Goal: Task Accomplishment & Management: Use online tool/utility

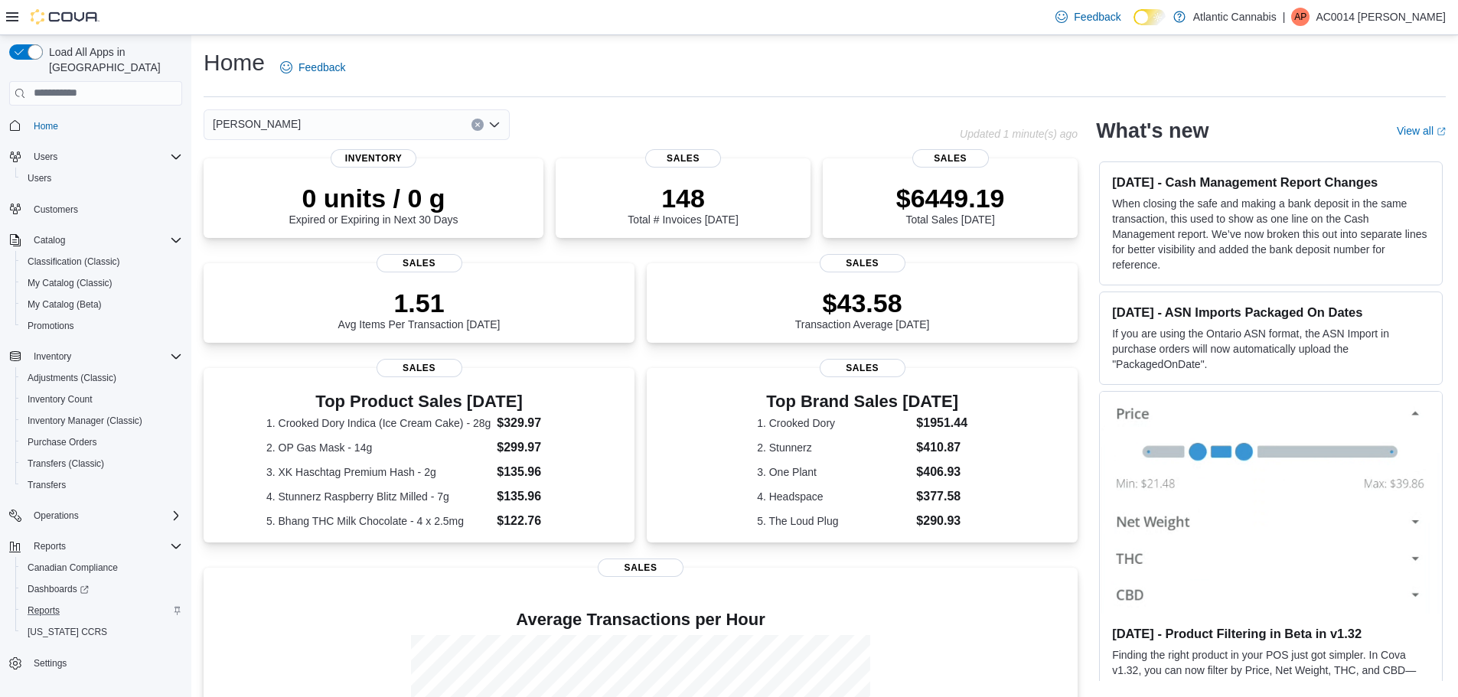
click at [68, 602] on div "Reports" at bounding box center [101, 611] width 161 height 18
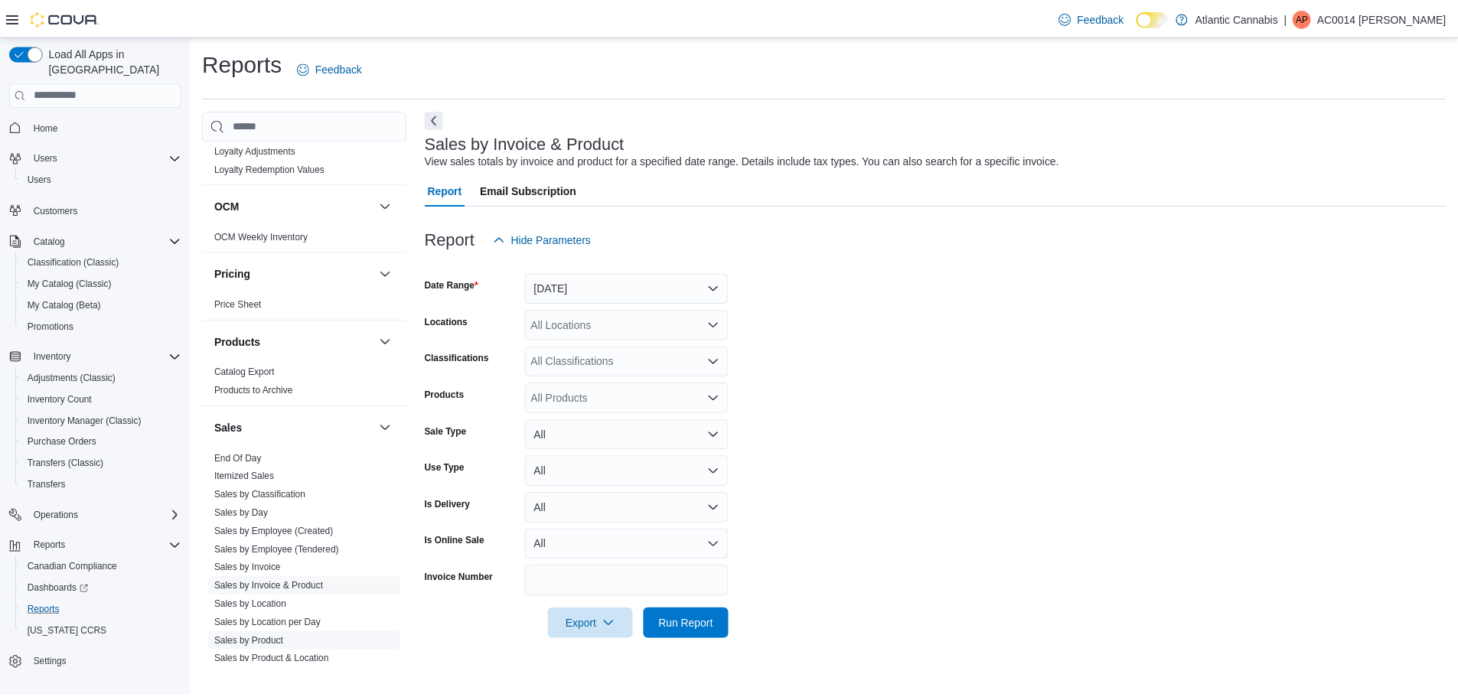
scroll to position [953, 0]
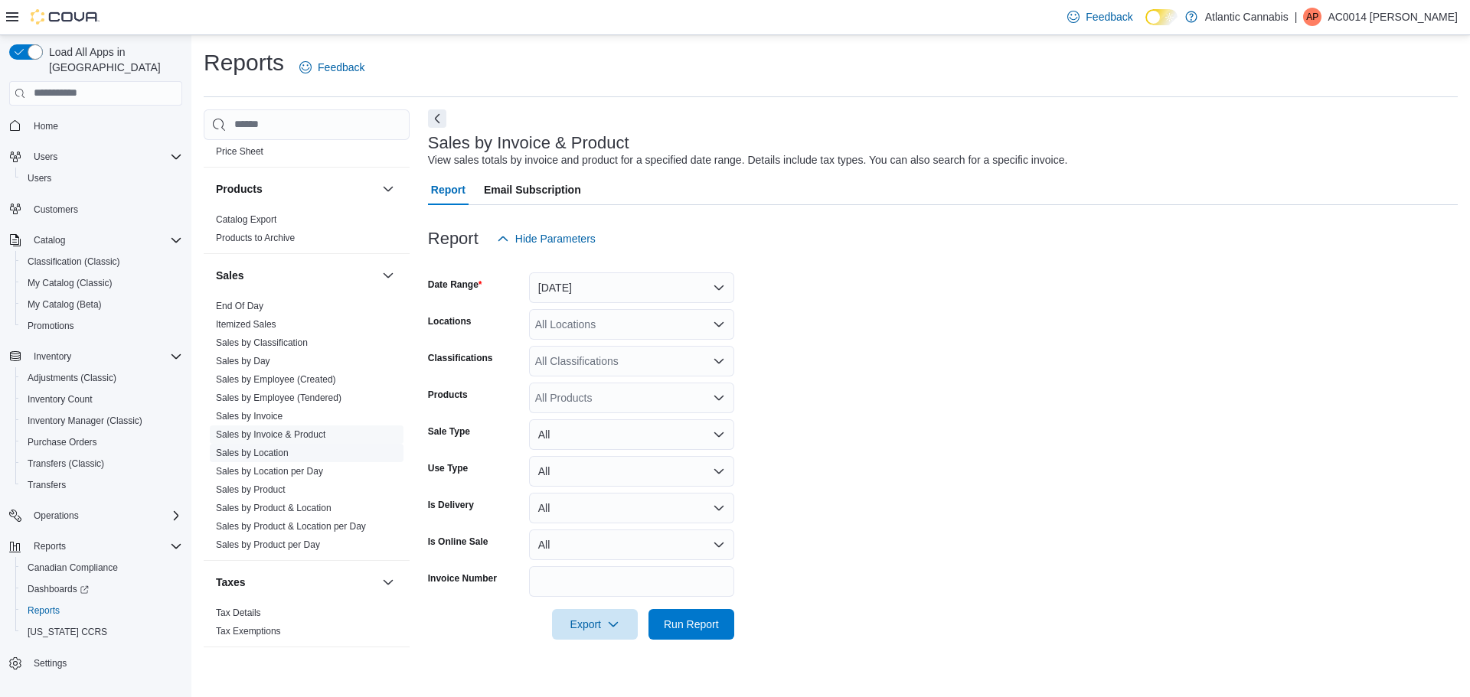
click at [279, 449] on link "Sales by Location" at bounding box center [252, 453] width 73 height 11
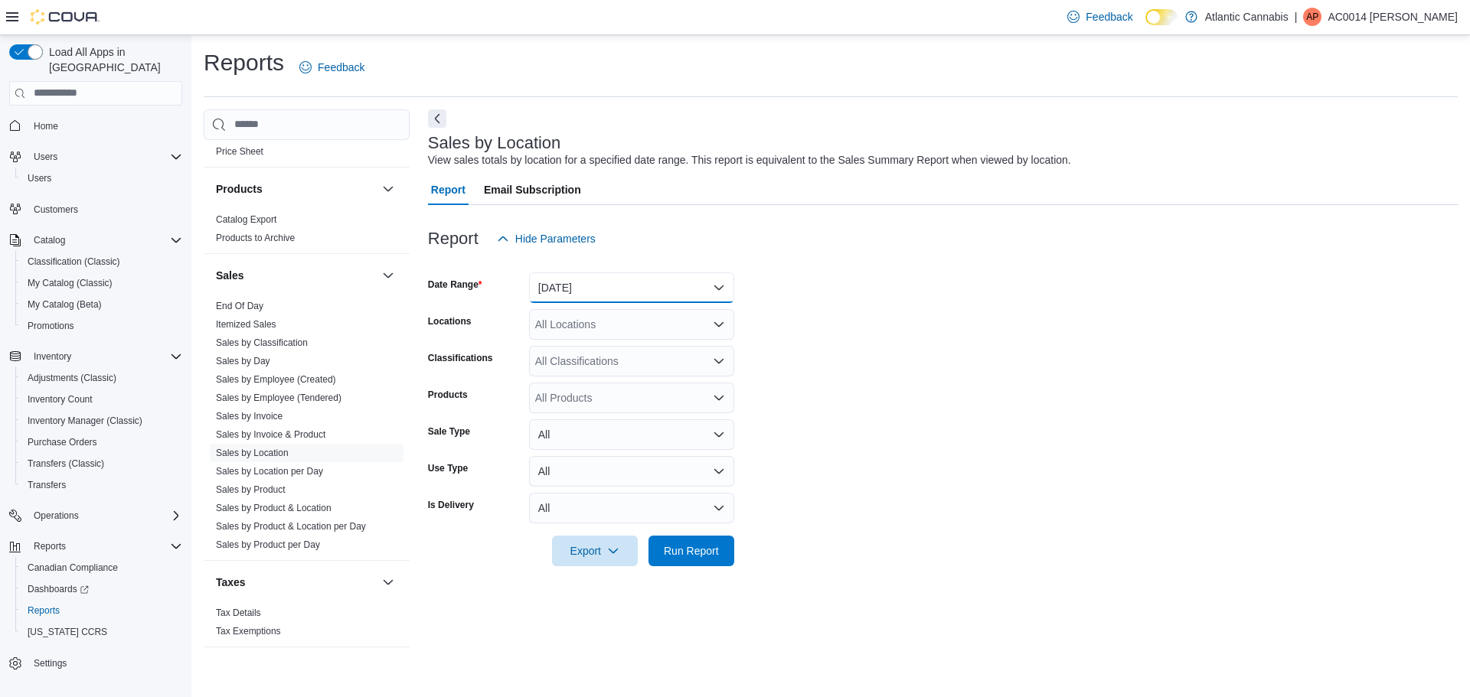
click at [609, 282] on button "[DATE]" at bounding box center [631, 287] width 205 height 31
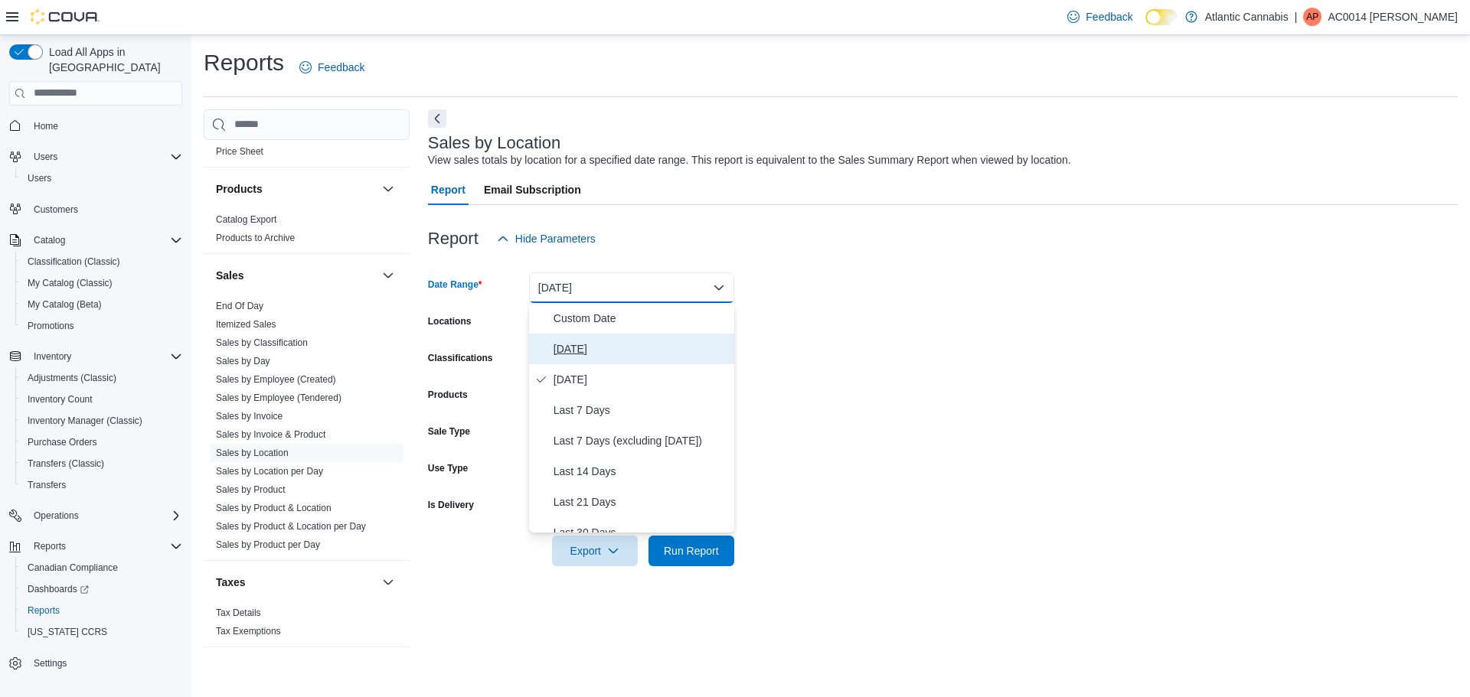
drag, startPoint x: 640, startPoint y: 351, endPoint x: 957, endPoint y: 308, distance: 319.7
click at [645, 350] on span "[DATE]" at bounding box center [640, 349] width 175 height 18
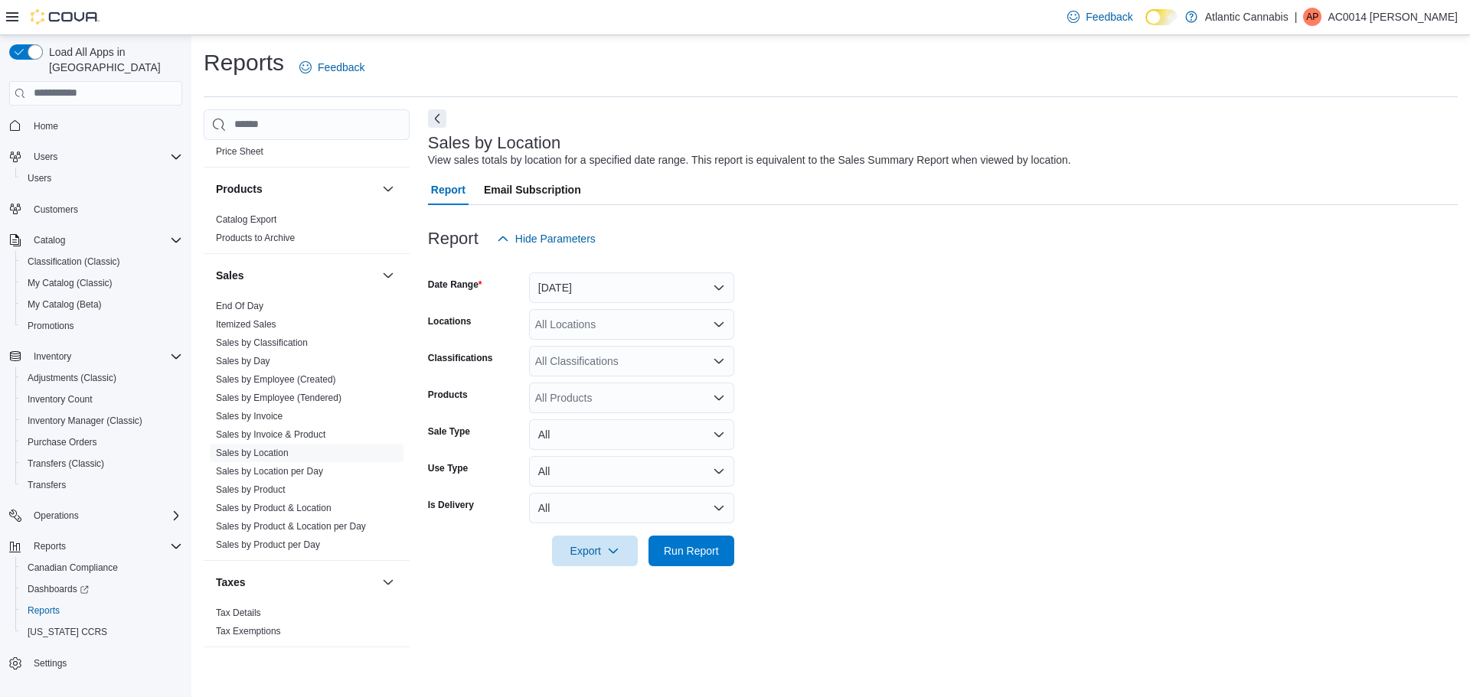
drag, startPoint x: 977, startPoint y: 309, endPoint x: 840, endPoint y: 442, distance: 191.6
click at [977, 310] on form "Date Range [DATE] Locations All Locations Classifications All Classifications P…" at bounding box center [943, 410] width 1030 height 312
click at [702, 552] on span "Run Report" at bounding box center [691, 550] width 55 height 15
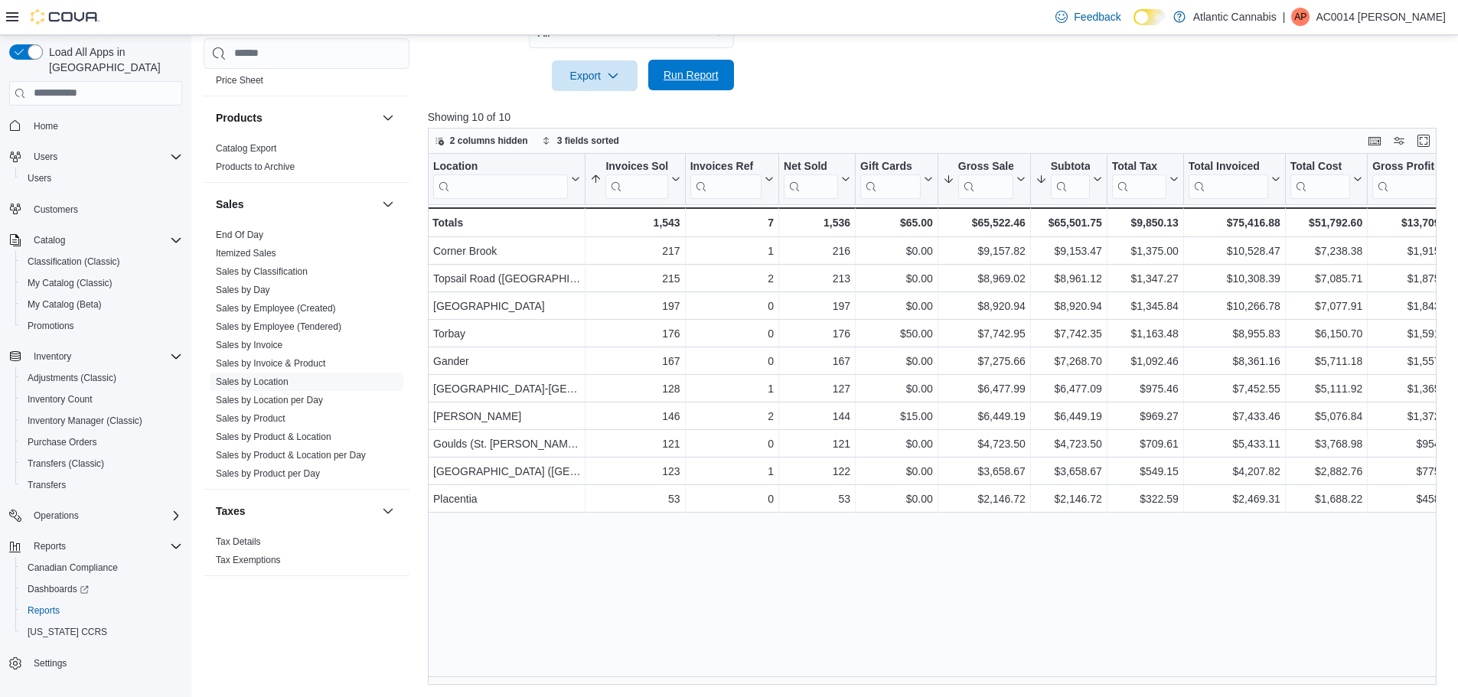
click at [705, 74] on span "Run Report" at bounding box center [691, 74] width 55 height 15
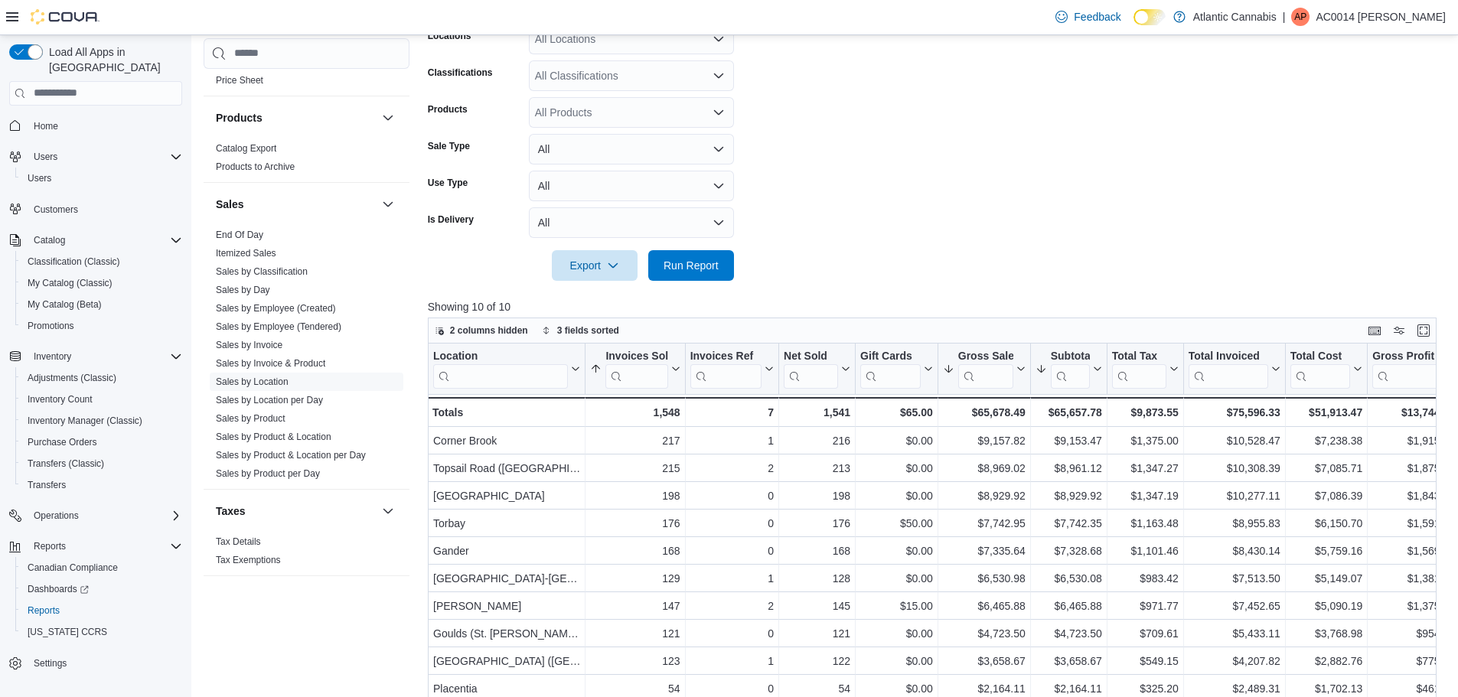
scroll to position [16, 0]
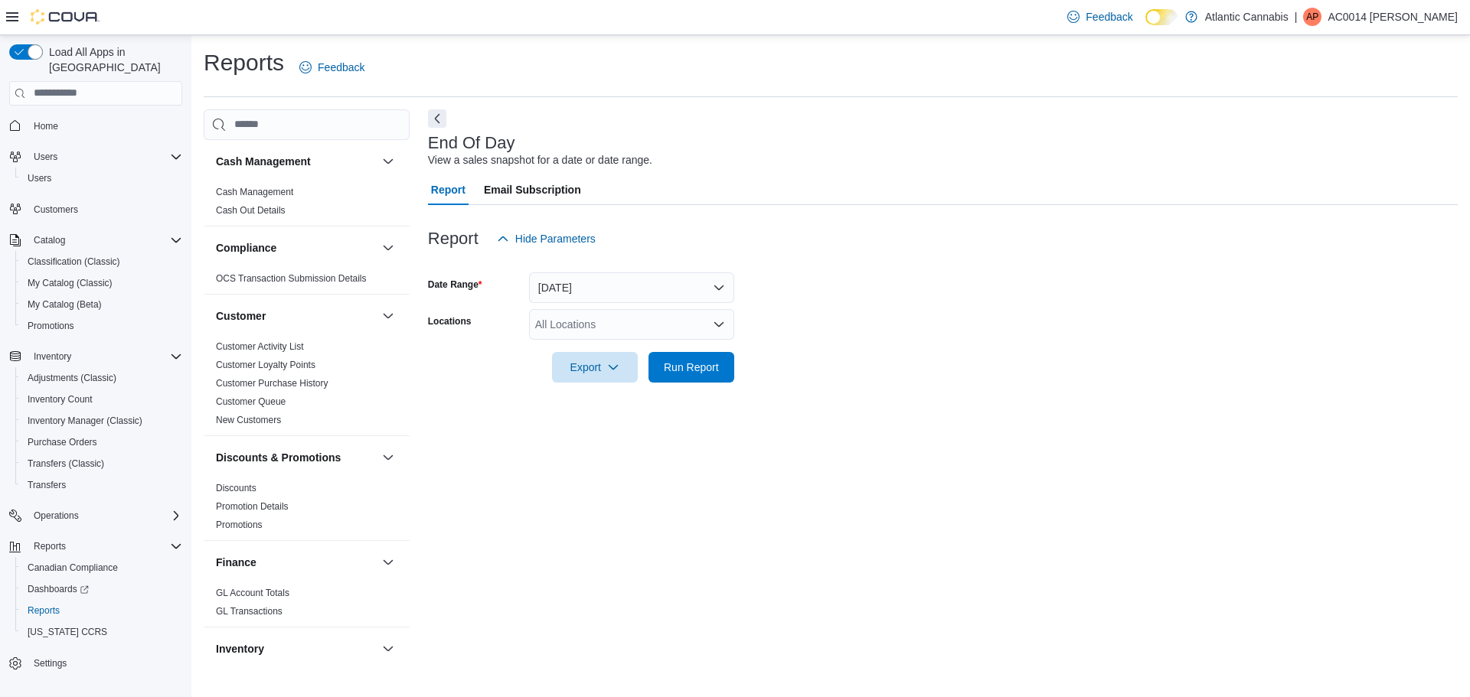
click at [627, 326] on div "All Locations" at bounding box center [631, 324] width 205 height 31
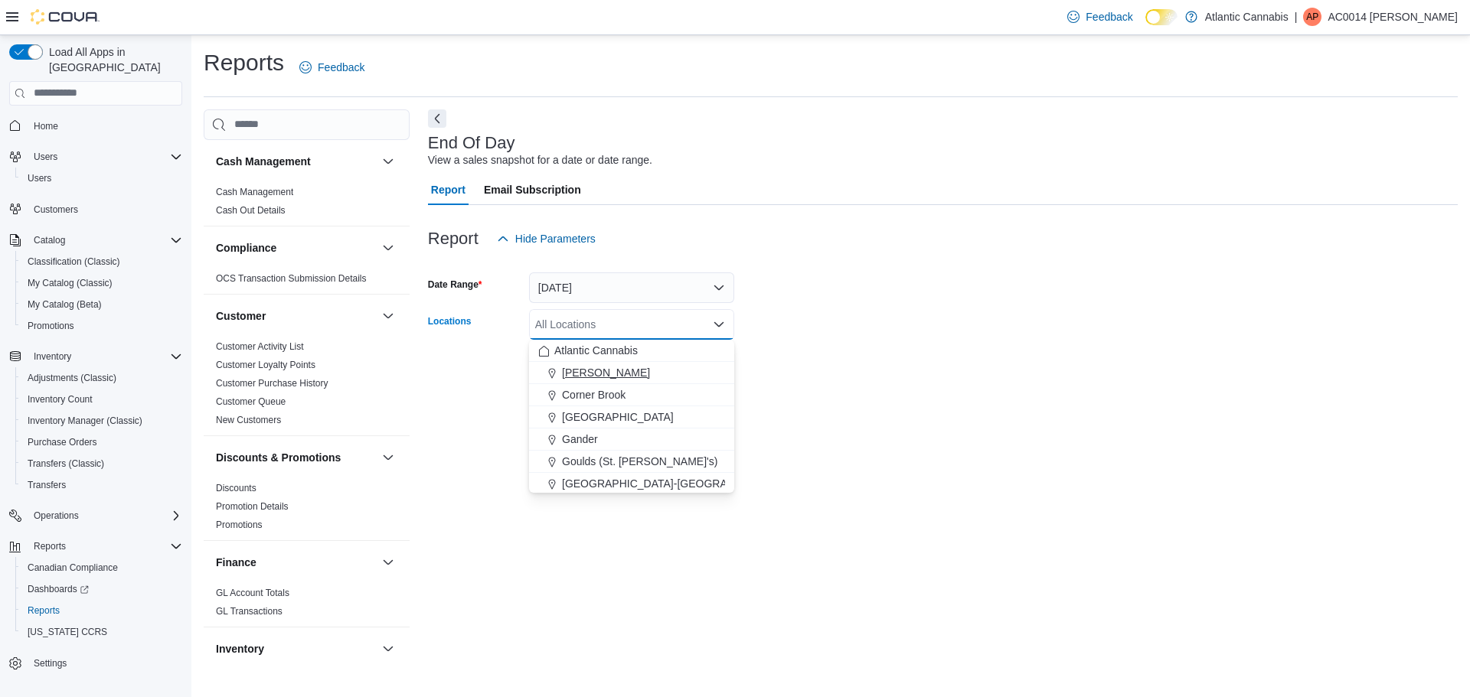
click at [665, 378] on div "[PERSON_NAME]" at bounding box center [631, 372] width 187 height 15
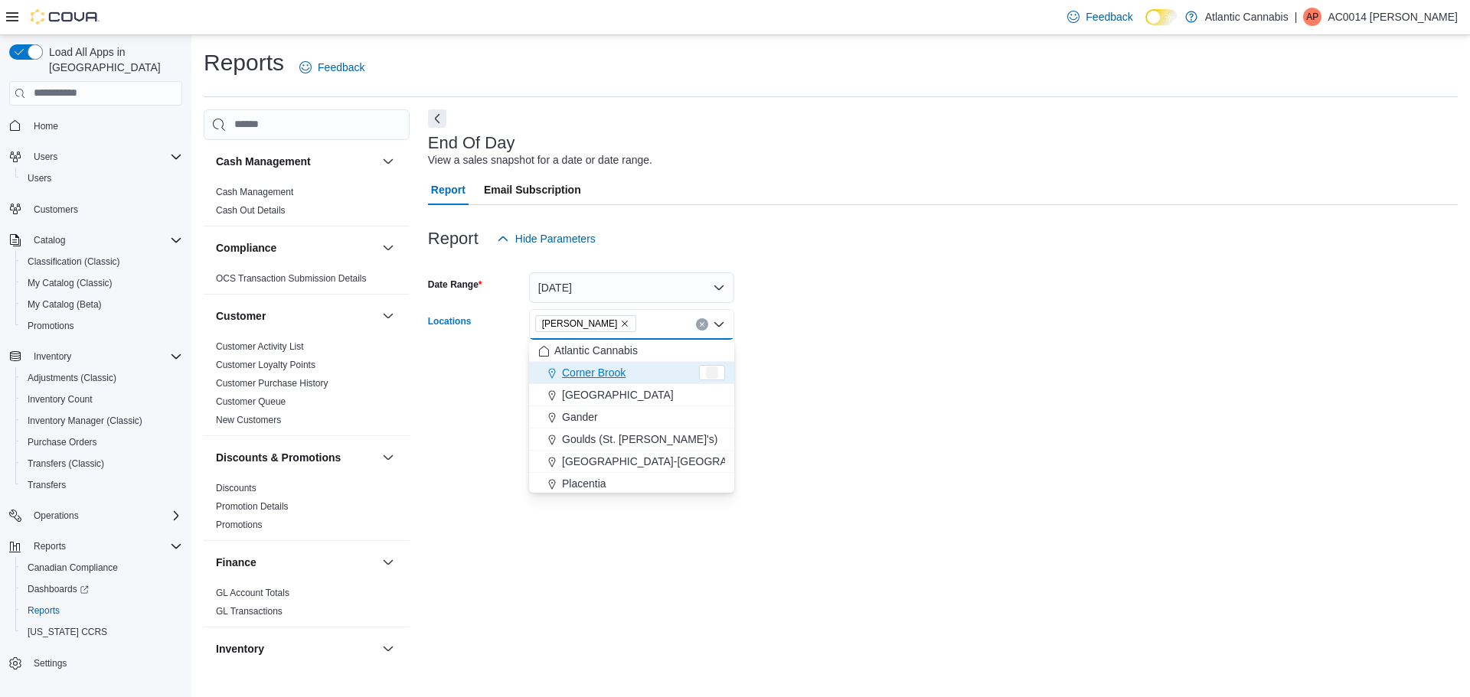
drag, startPoint x: 868, startPoint y: 352, endPoint x: 836, endPoint y: 353, distance: 32.2
click at [853, 352] on form "Date Range [DATE] Locations Bay [PERSON_NAME] Combo box. Selected. [GEOGRAPHIC_…" at bounding box center [943, 318] width 1030 height 129
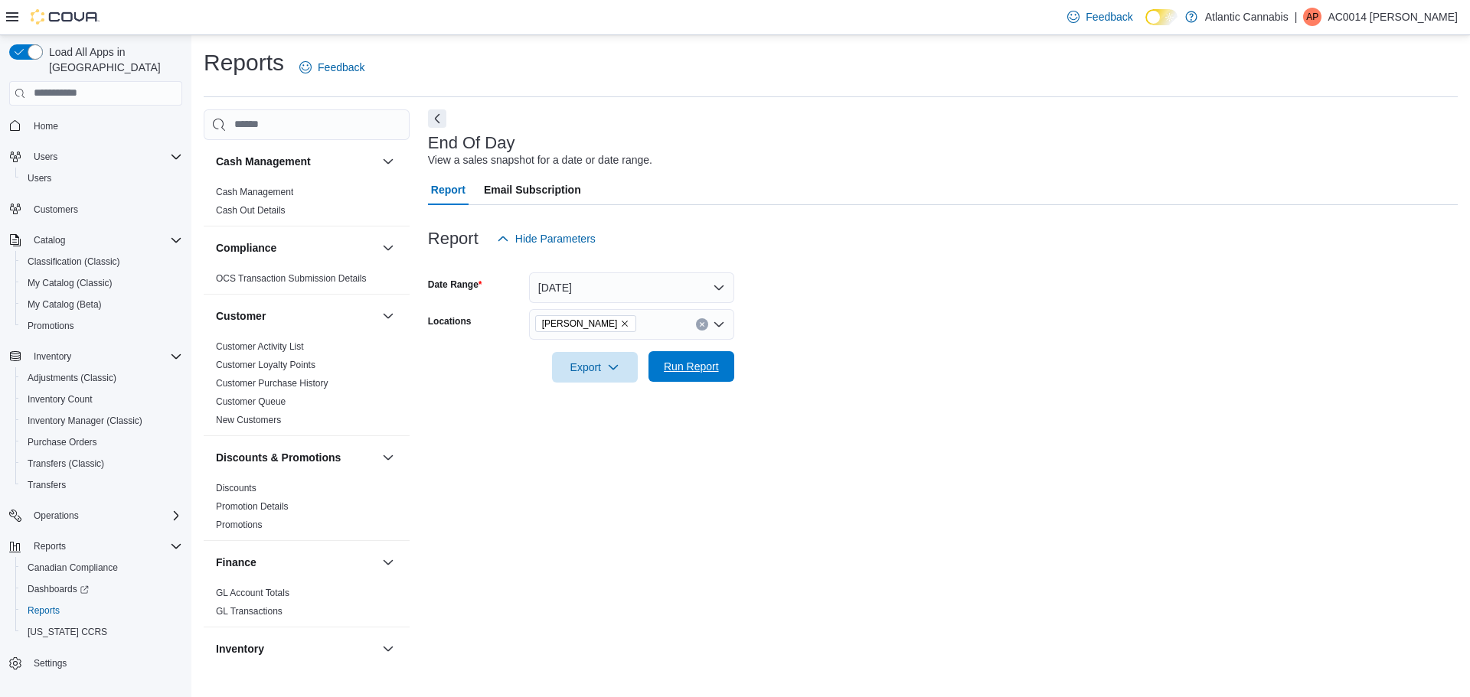
click at [675, 361] on span "Run Report" at bounding box center [691, 366] width 55 height 15
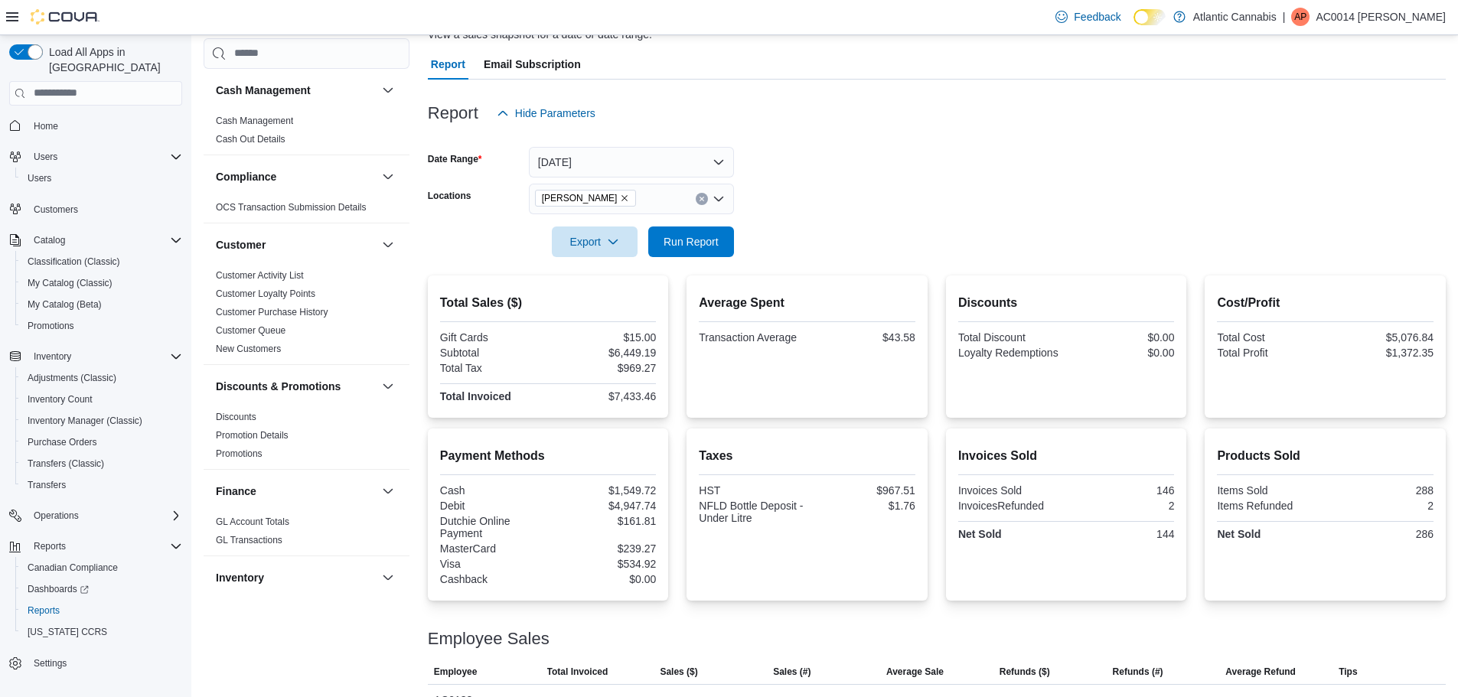
scroll to position [256, 0]
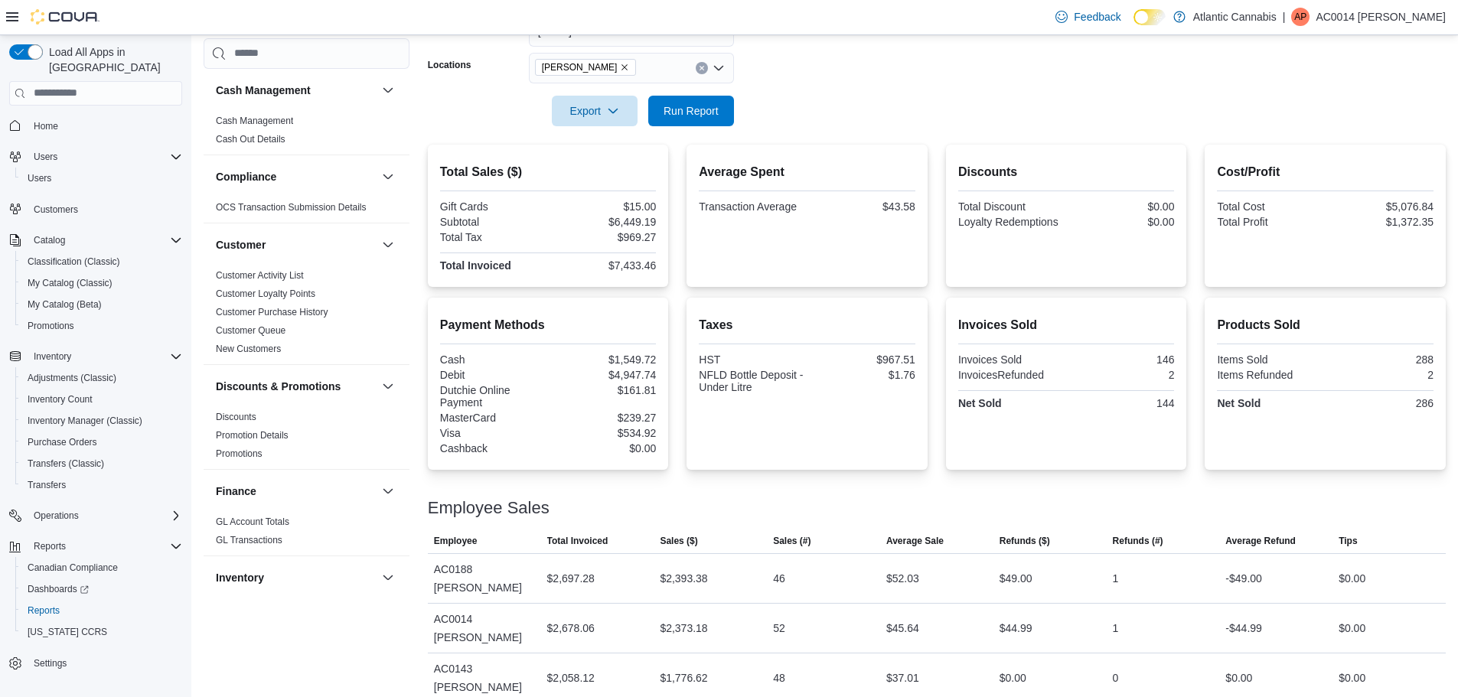
click at [620, 68] on icon "Remove Bay Roberts from selection in this group" at bounding box center [624, 67] width 9 height 9
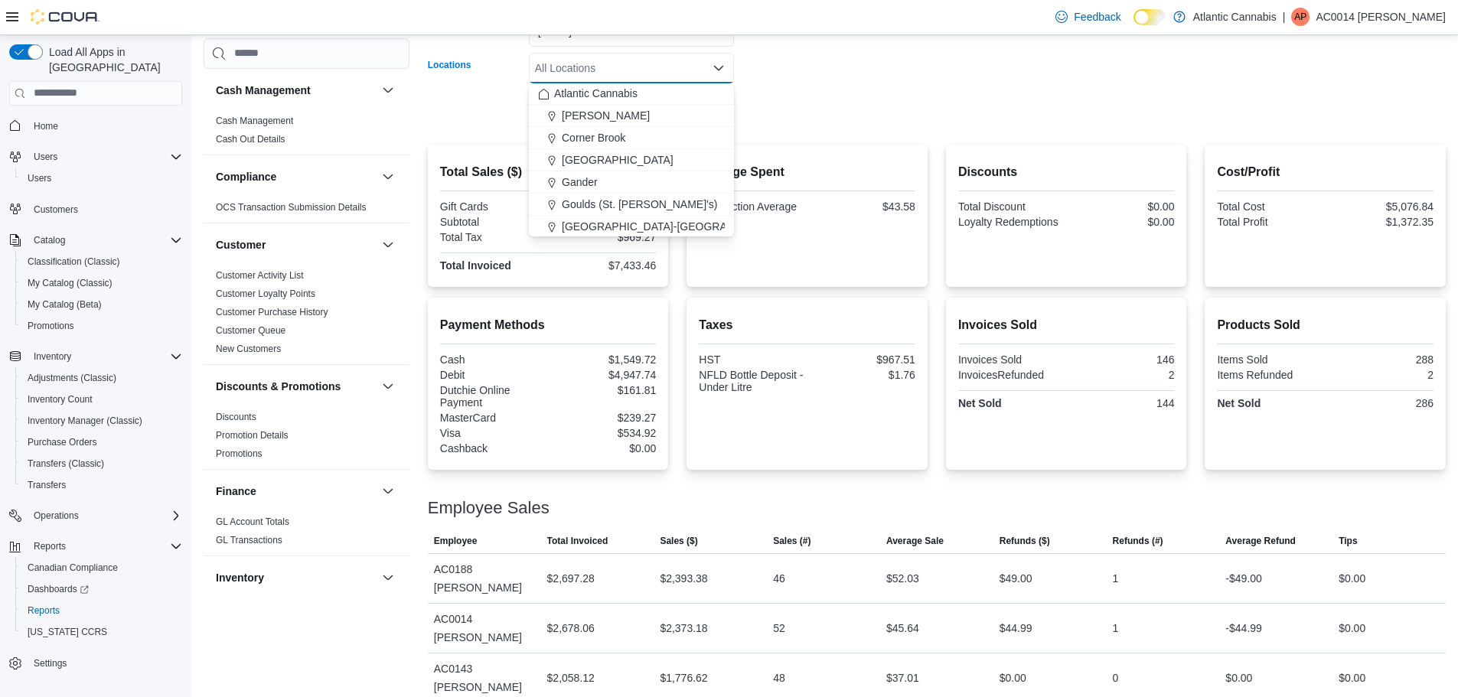
scroll to position [0, 0]
click at [601, 136] on span "Corner Brook" at bounding box center [594, 138] width 64 height 15
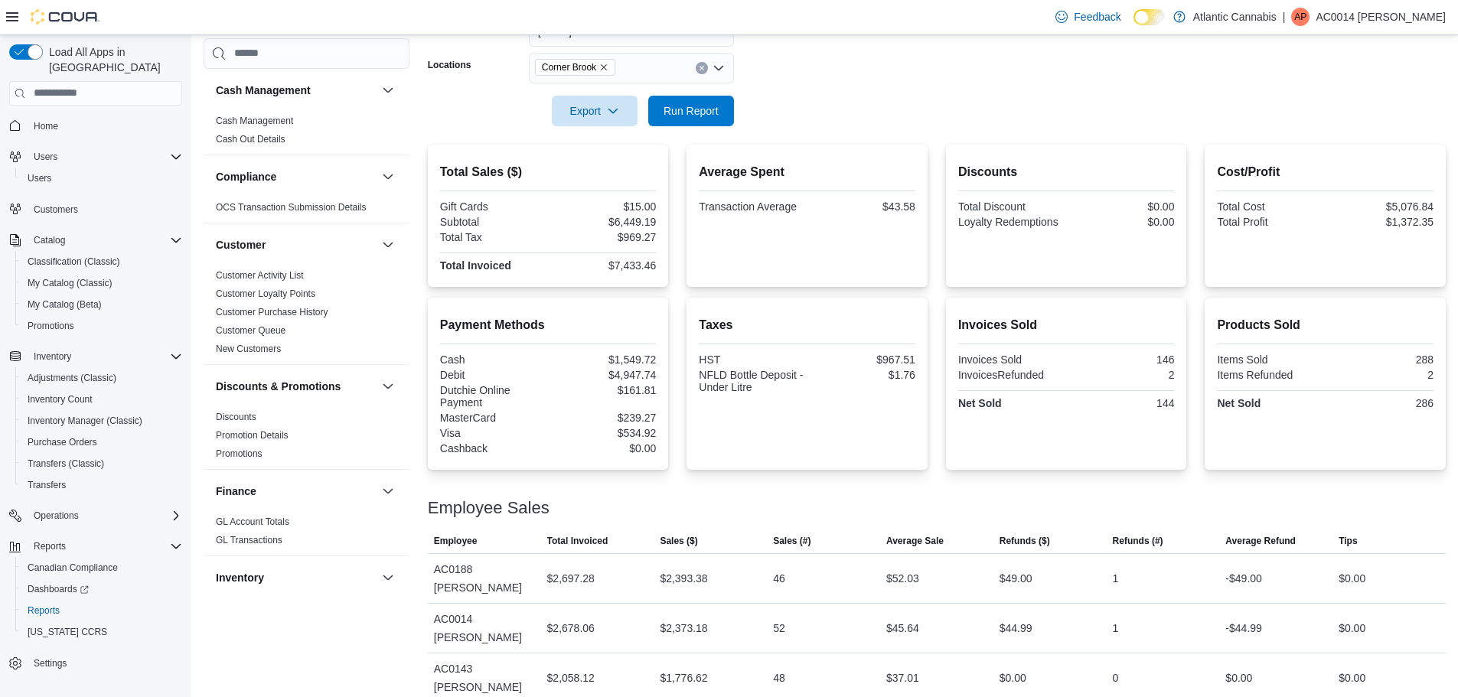
click at [837, 94] on div at bounding box center [937, 89] width 1018 height 12
click at [687, 116] on span "Run Report" at bounding box center [691, 110] width 55 height 15
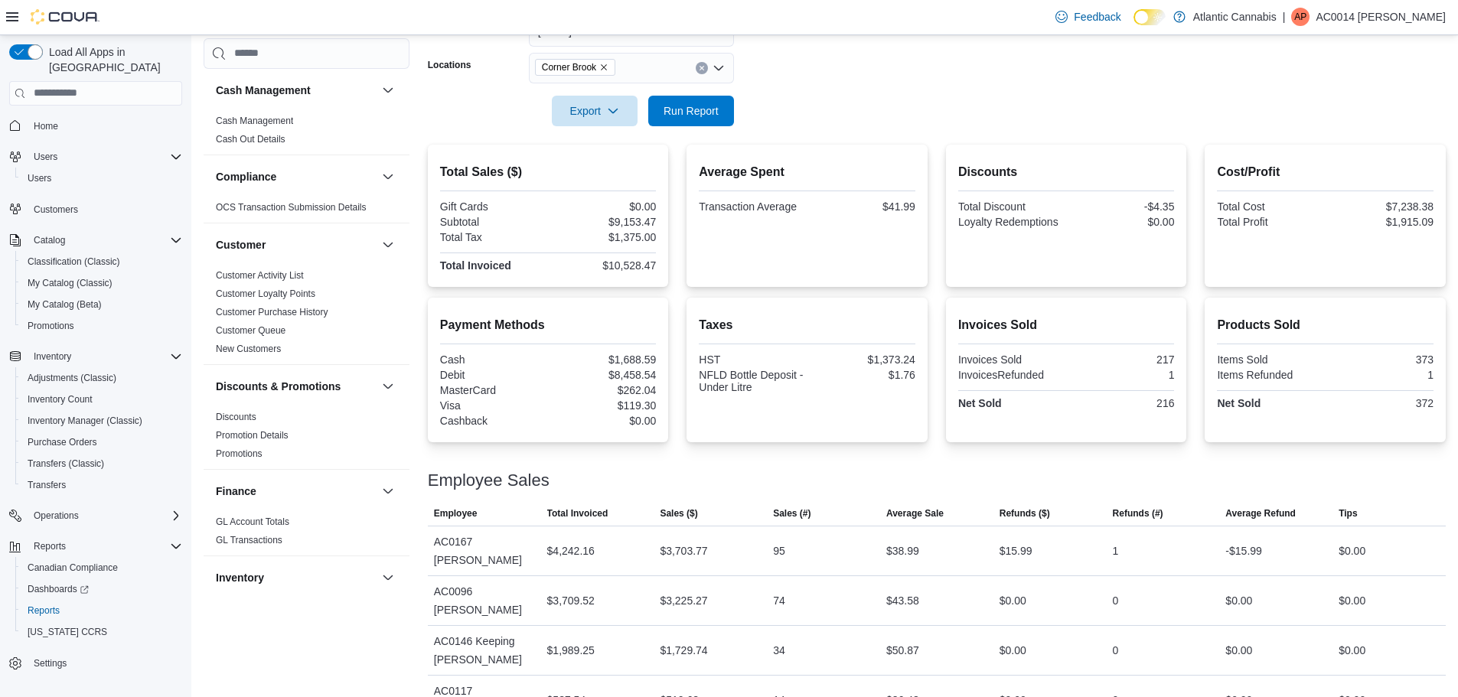
click at [896, 100] on form "Date Range [DATE] Locations Corner Brook Export Run Report" at bounding box center [937, 62] width 1018 height 129
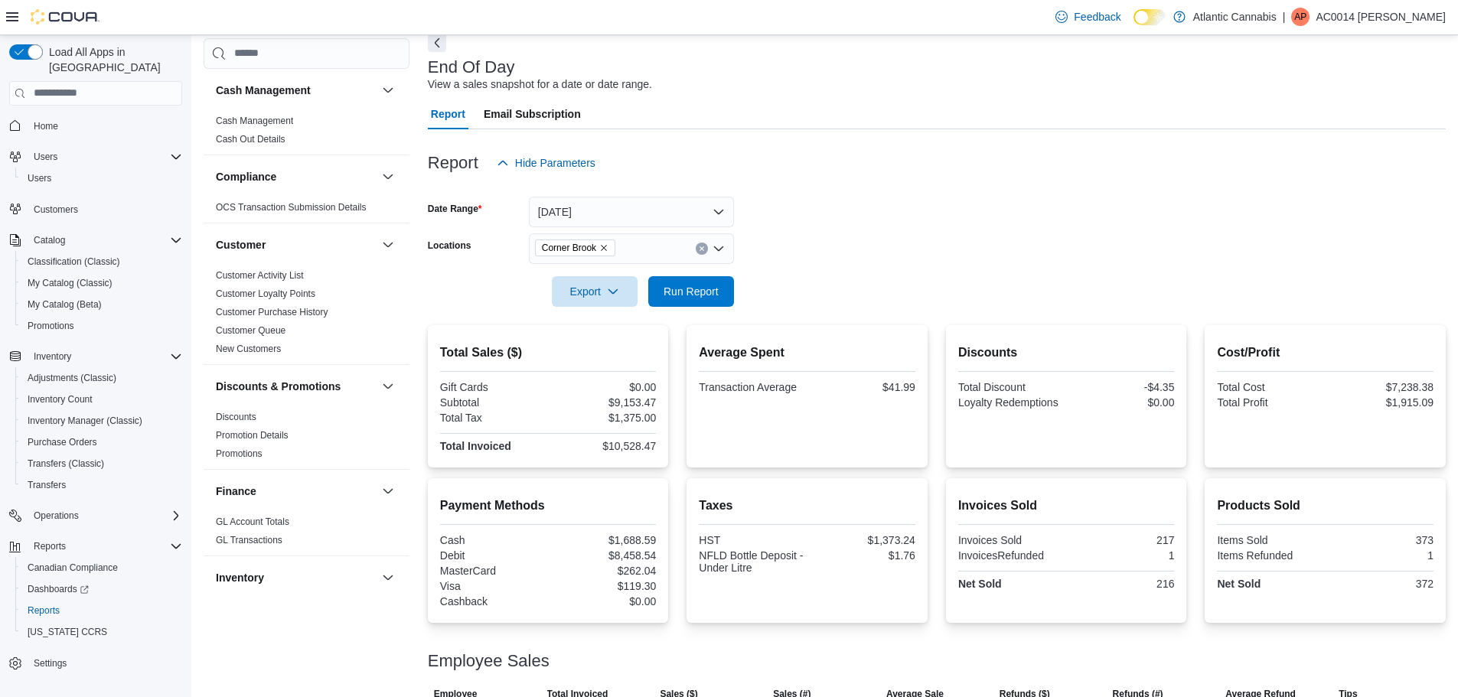
scroll to position [67, 0]
